Goal: Task Accomplishment & Management: Use online tool/utility

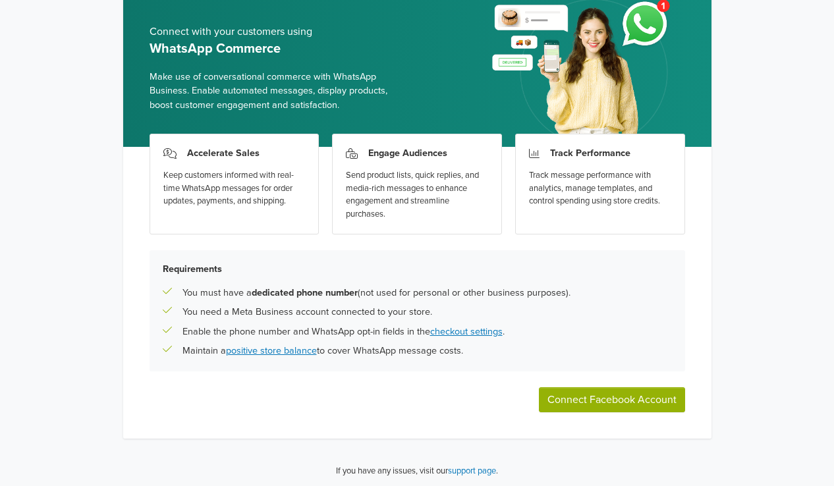
scroll to position [73, 0]
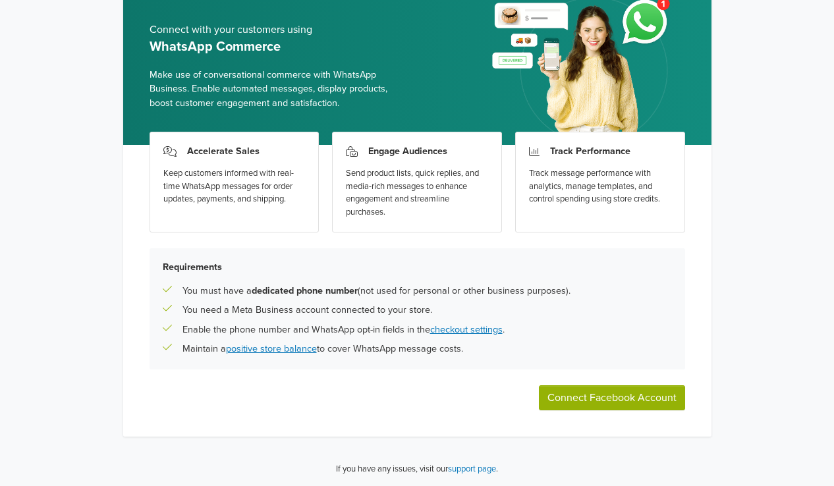
click at [408, 393] on div "Accelerate Sales Keep customers informed with real-time WhatsApp messages for o…" at bounding box center [417, 291] width 588 height 292
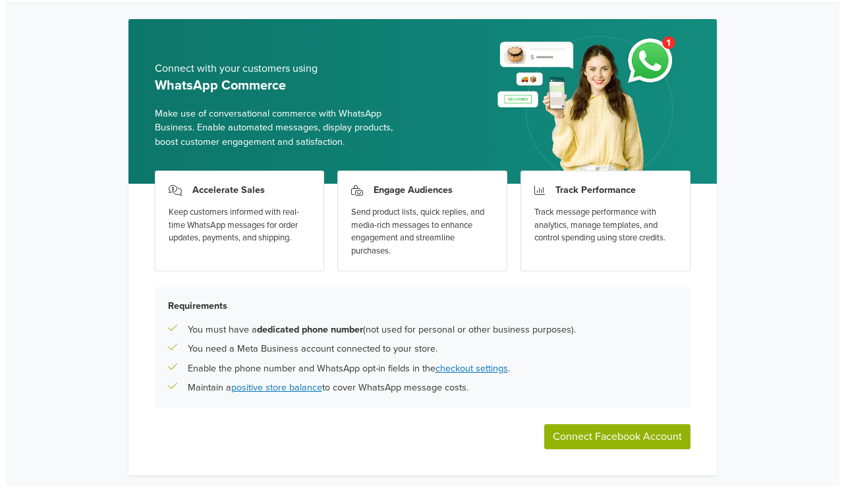
scroll to position [0, 0]
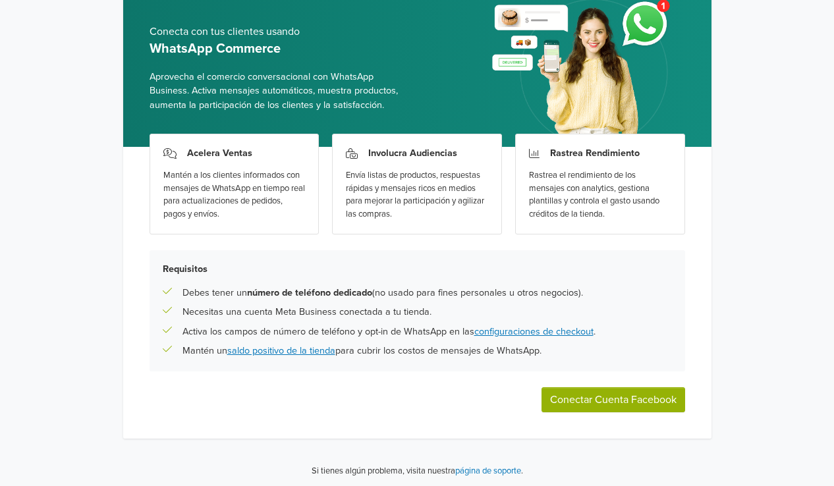
scroll to position [73, 0]
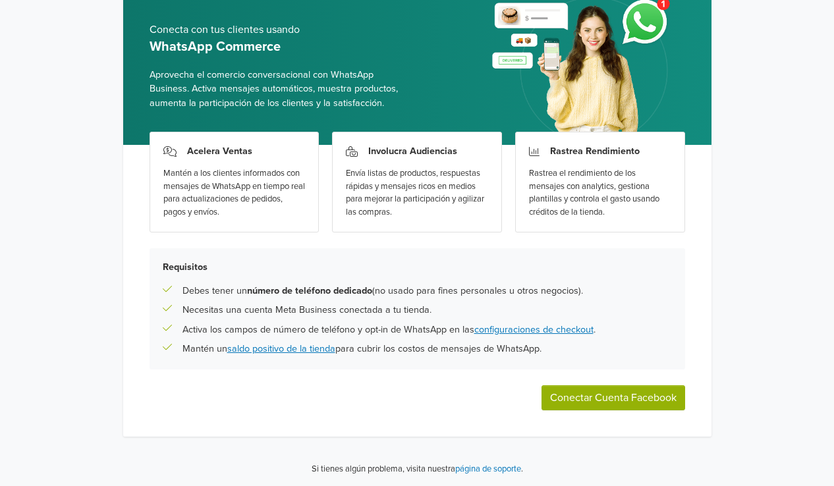
click at [609, 396] on button "Conectar Cuenta Facebook" at bounding box center [613, 397] width 144 height 25
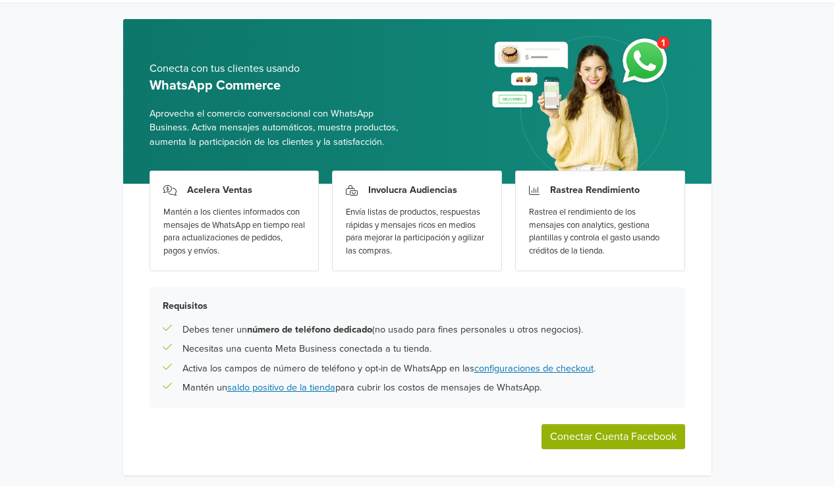
scroll to position [0, 0]
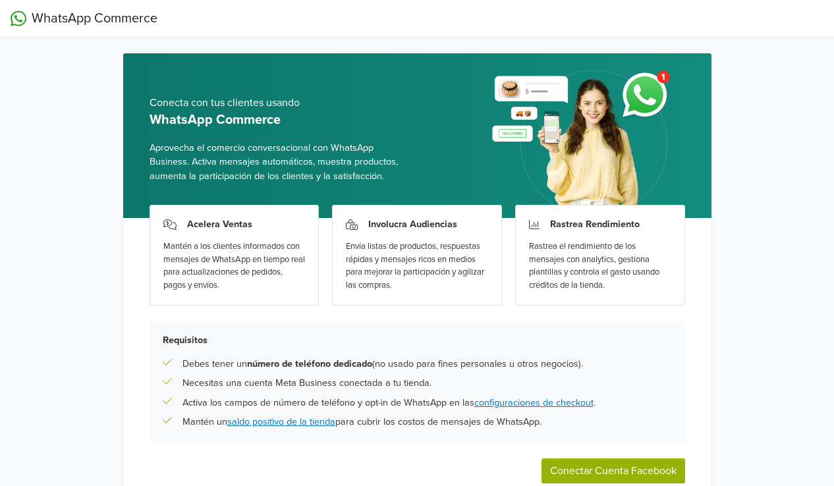
click at [549, 214] on div "Rastrea Rendimiento Rastrea el rendimiento de los mensajes con analytics, gesti…" at bounding box center [600, 255] width 170 height 101
click at [448, 110] on div "Conecta con tus clientes usando WhatsApp Commerce Aprovecha el comercio convers…" at bounding box center [417, 135] width 588 height 165
click at [82, 13] on span "WhatsApp Commerce" at bounding box center [95, 19] width 126 height 20
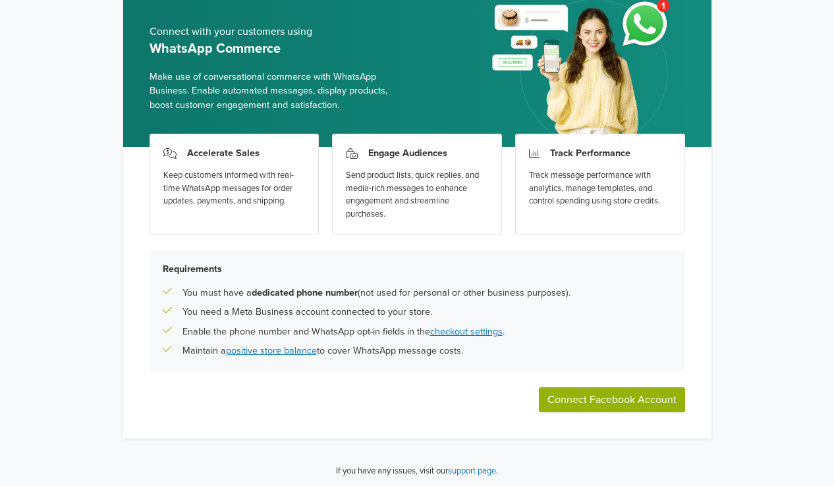
scroll to position [73, 0]
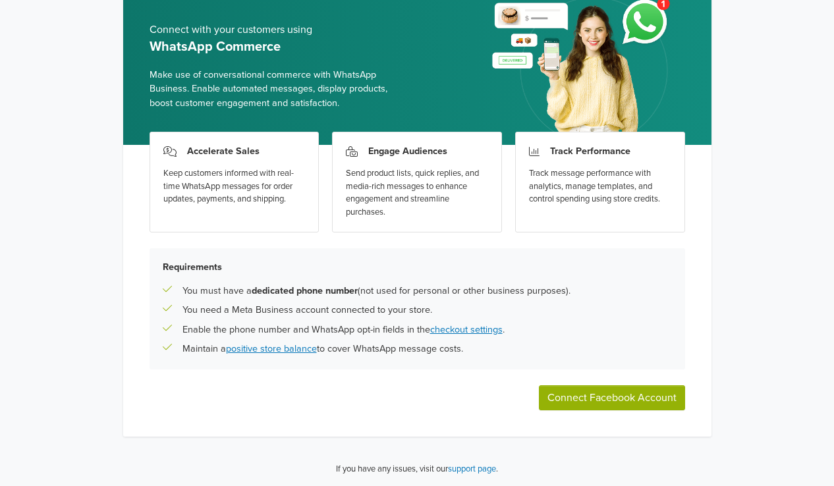
click at [595, 399] on button "Connect Facebook Account" at bounding box center [612, 397] width 146 height 25
